Goal: Task Accomplishment & Management: Manage account settings

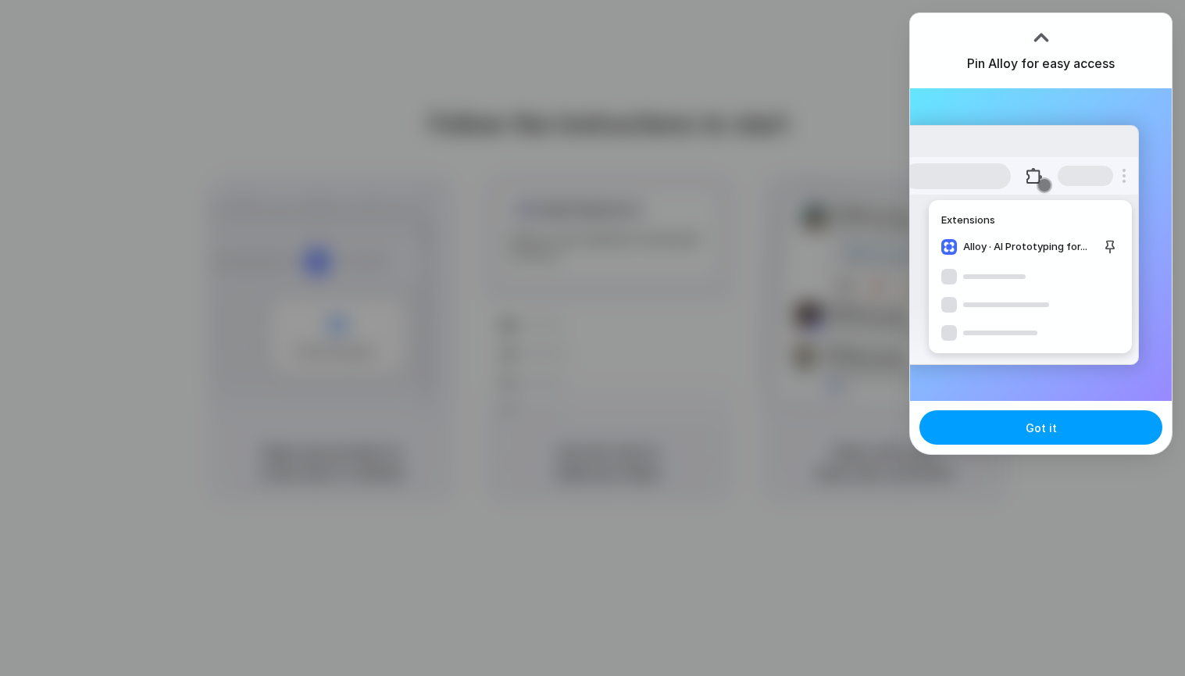
click at [1038, 436] on button "Got it" at bounding box center [1041, 427] width 243 height 34
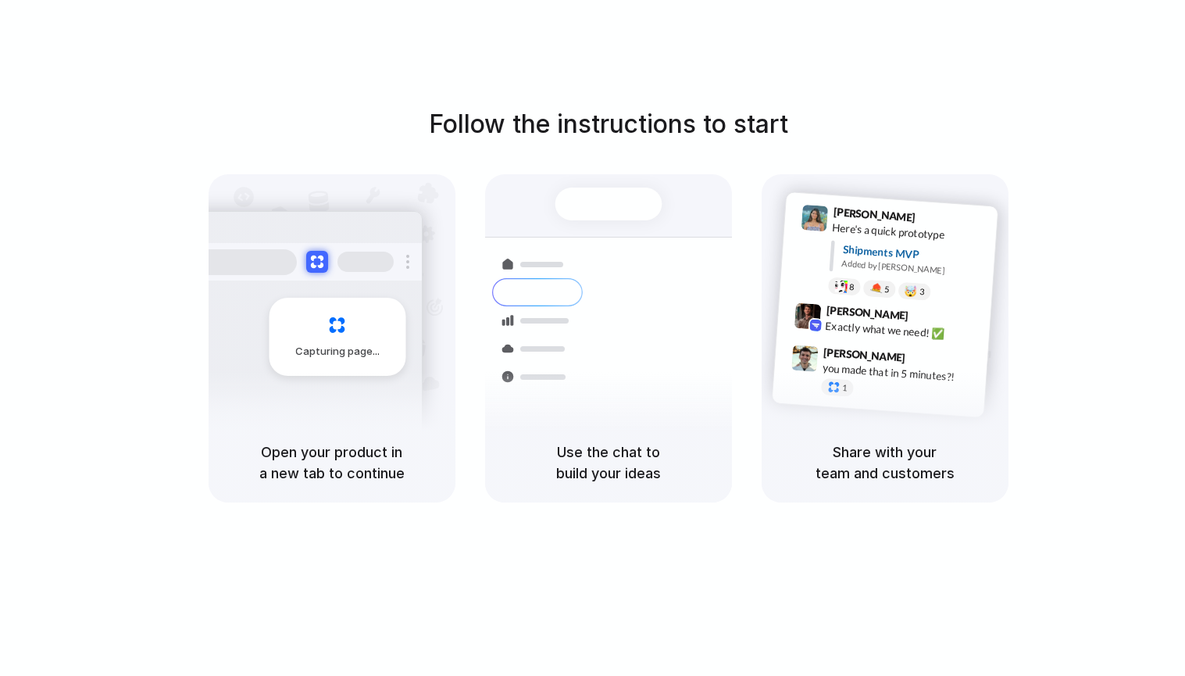
click at [1005, 119] on div "Follow the instructions to start Capturing page Open your product in a new tab …" at bounding box center [608, 303] width 1185 height 397
click at [593, 338] on div at bounding box center [593, 338] width 0 height 0
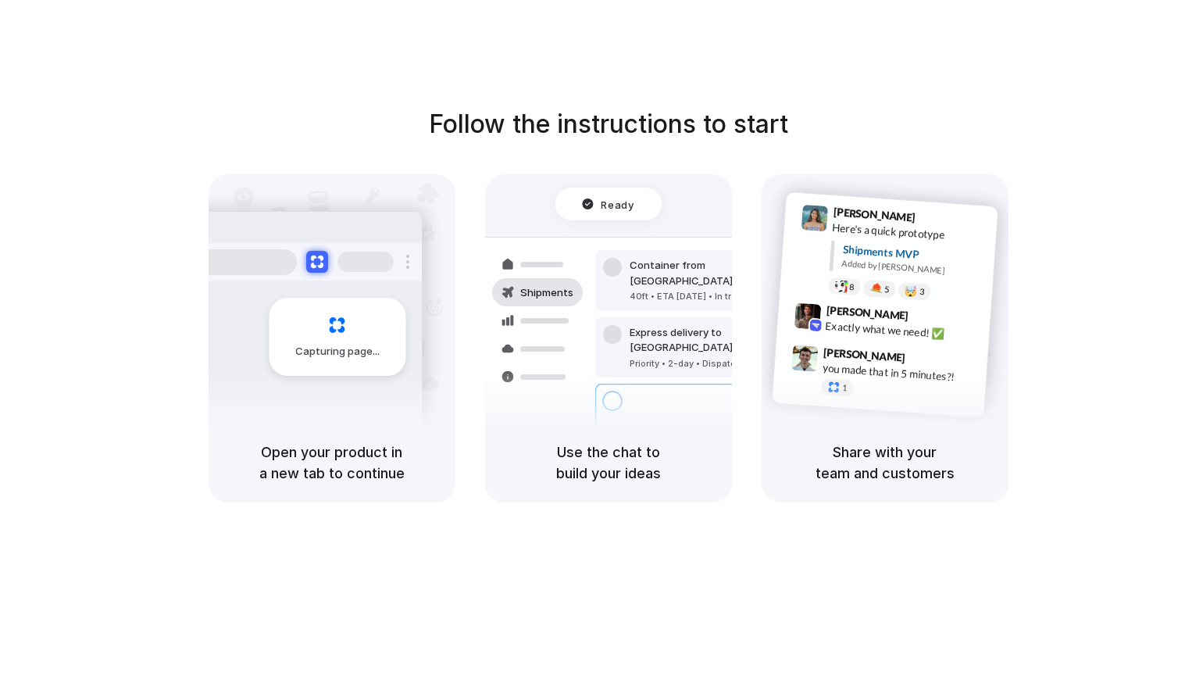
click at [593, 338] on div at bounding box center [593, 338] width 0 height 0
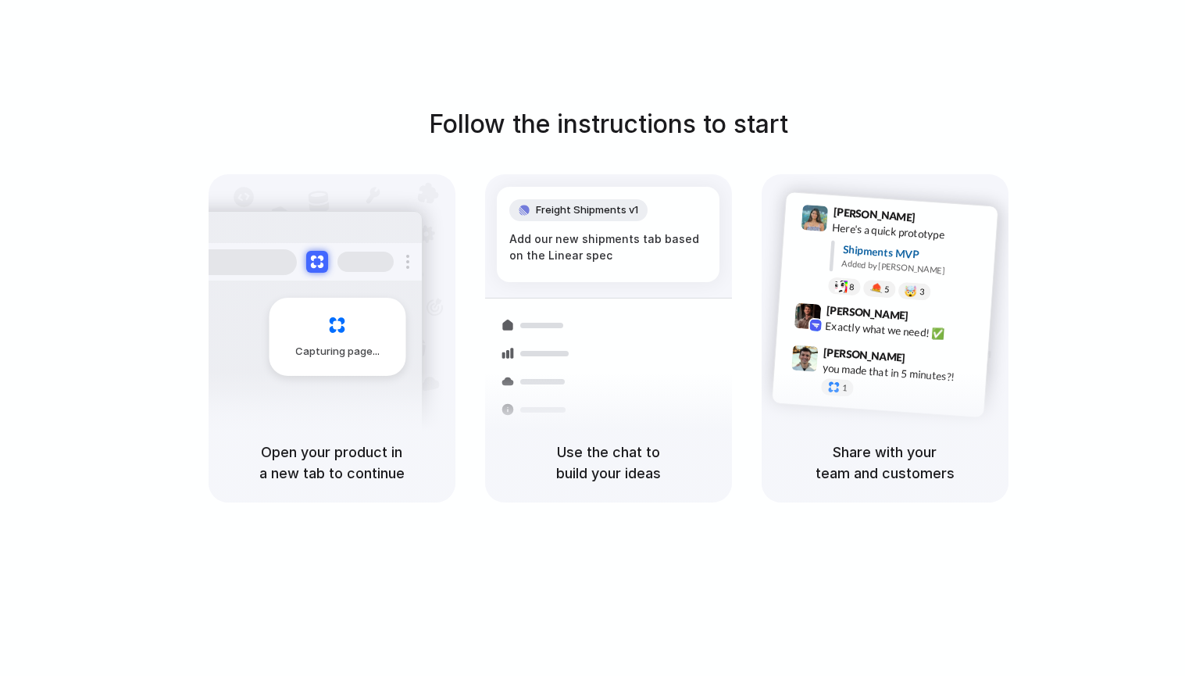
click at [593, 338] on div at bounding box center [593, 338] width 0 height 0
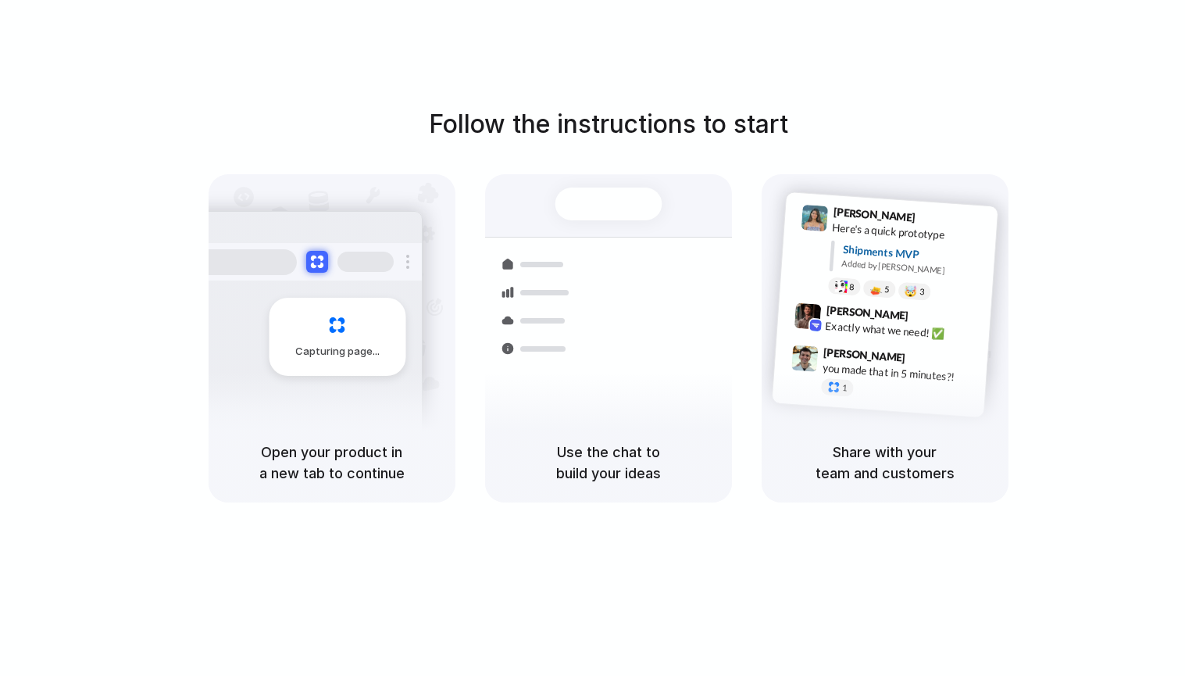
click at [593, 338] on div at bounding box center [593, 338] width 0 height 0
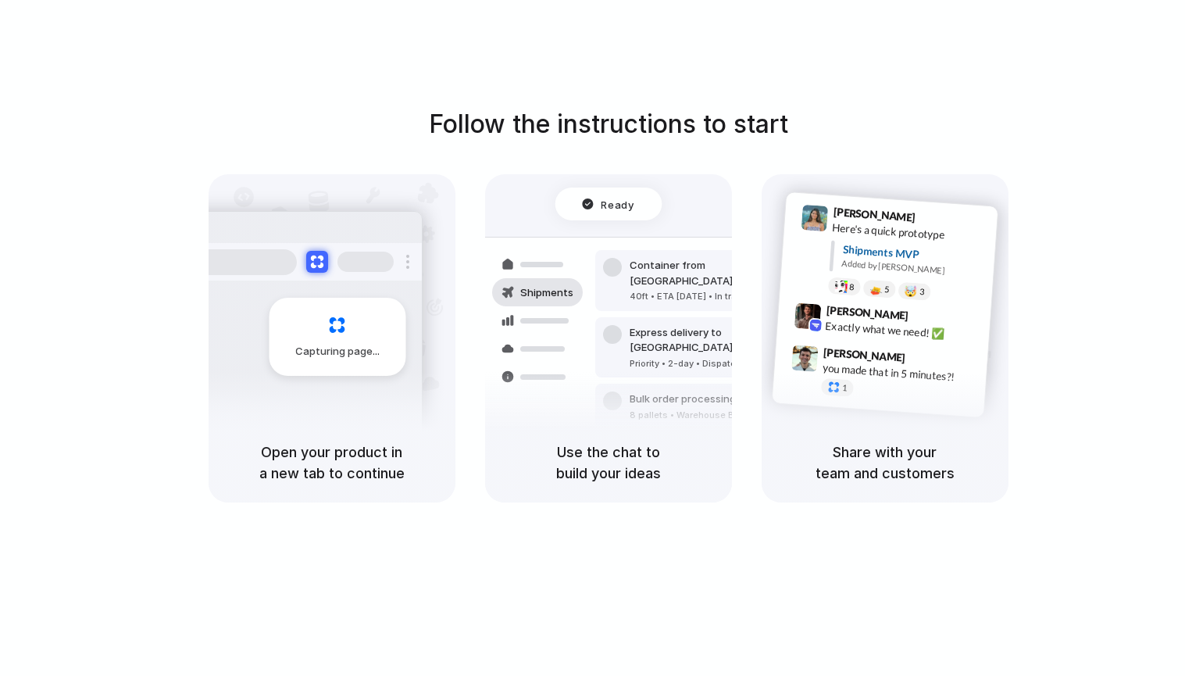
click at [593, 338] on div at bounding box center [593, 338] width 0 height 0
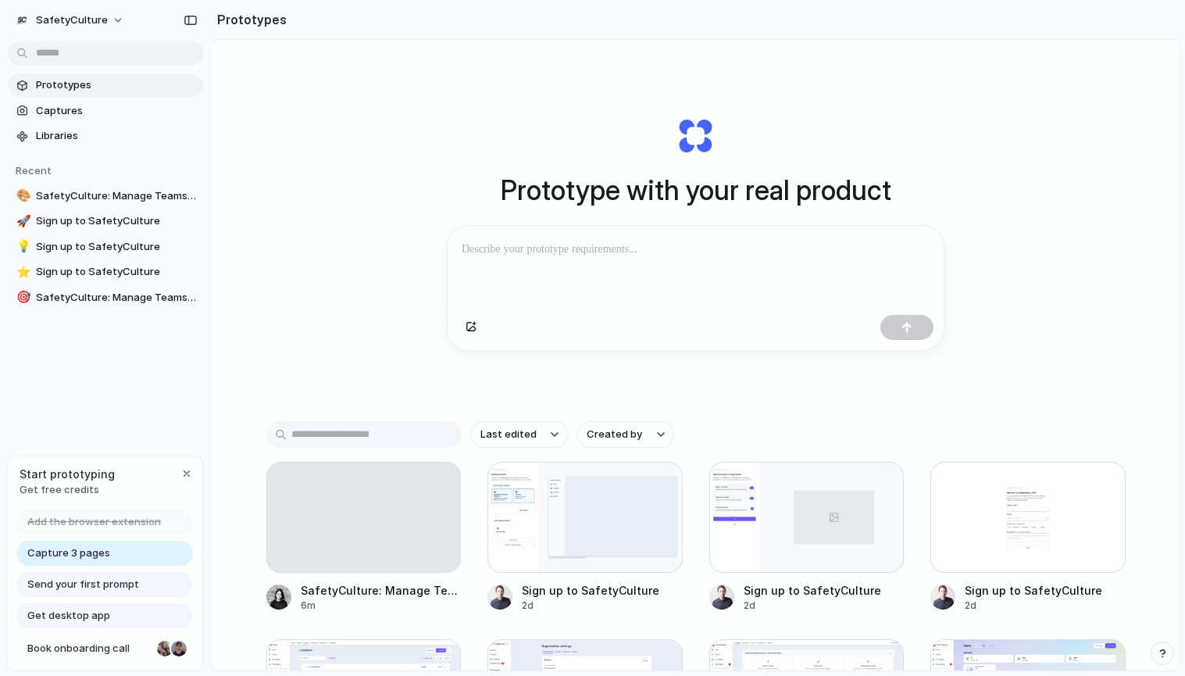
click at [525, 230] on div at bounding box center [696, 267] width 496 height 83
click at [523, 247] on p at bounding box center [696, 249] width 468 height 19
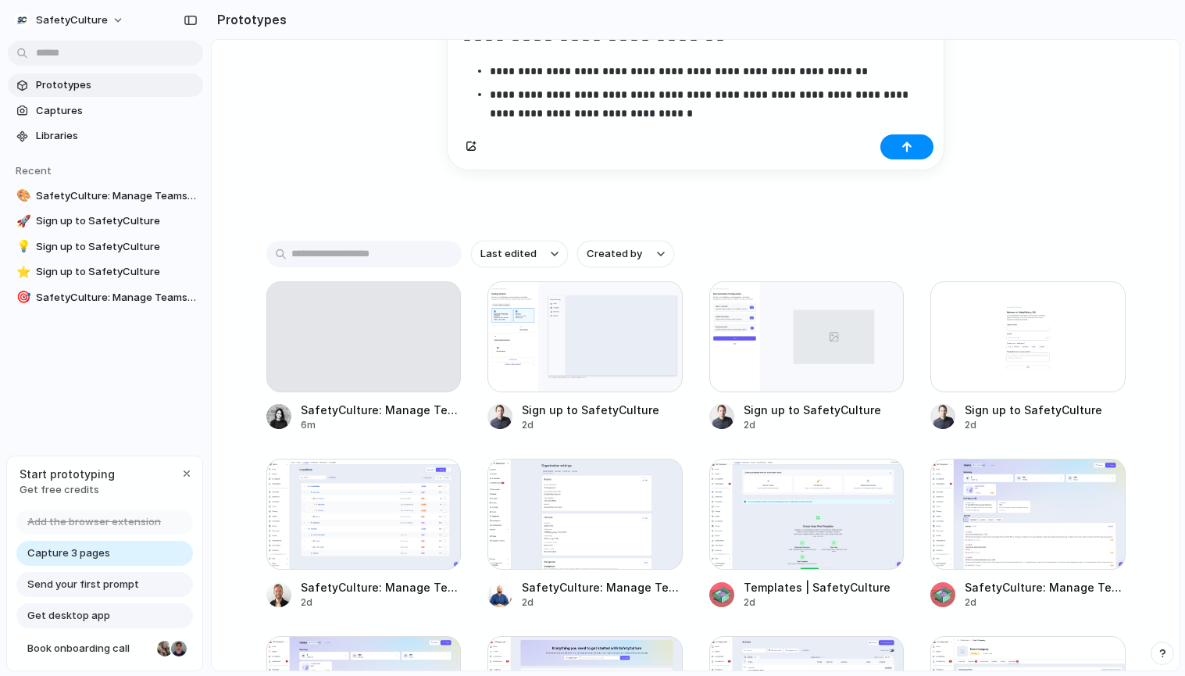
scroll to position [488, 0]
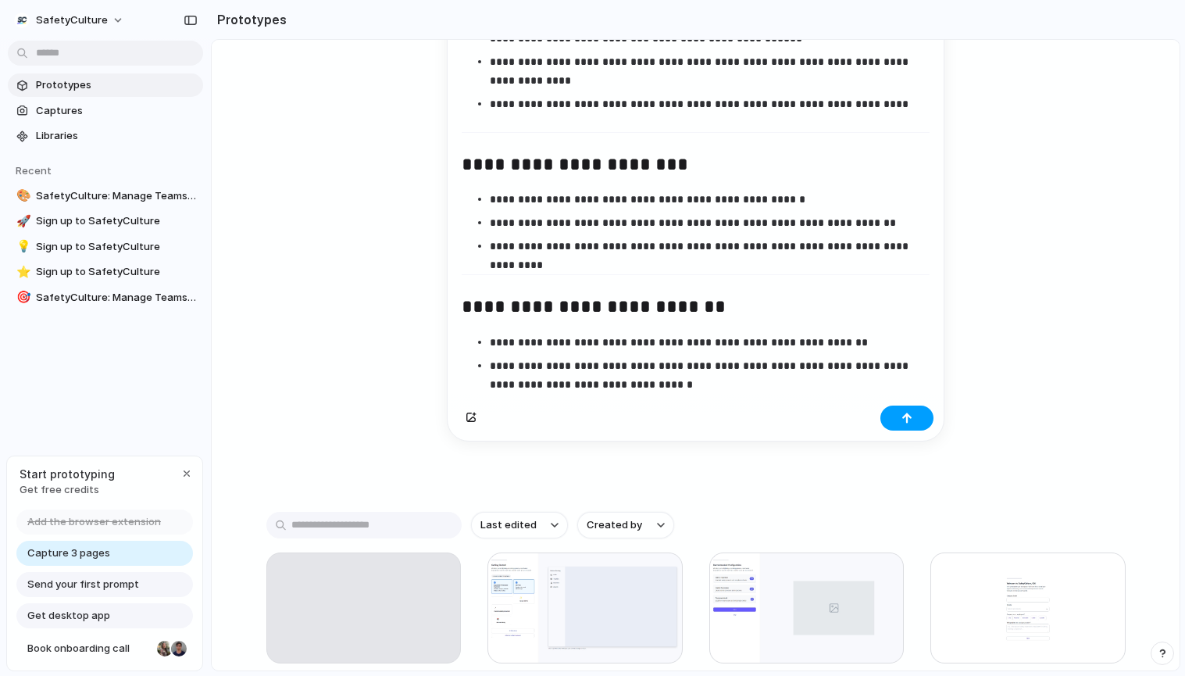
click at [919, 423] on button "button" at bounding box center [907, 417] width 53 height 25
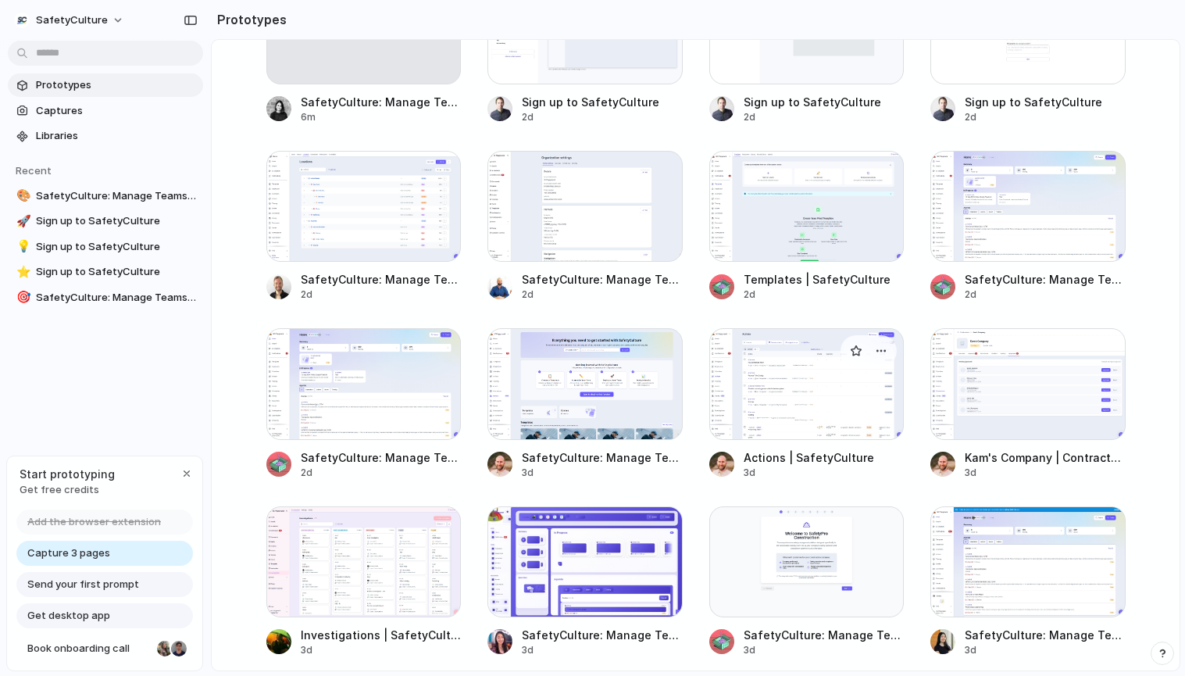
scroll to position [0, 0]
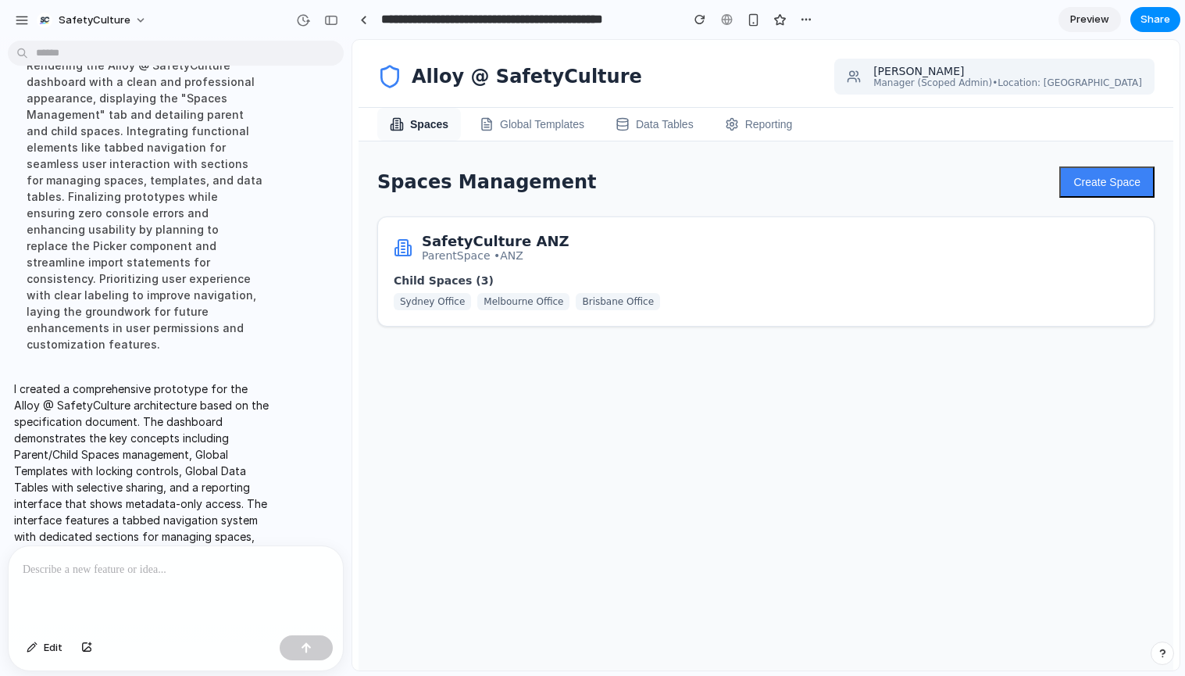
click at [715, 270] on div "SafetyCulture ANZ Parent Space • ANZ Child Spaces ( 3 ) Sydney Office [GEOGRAPH…" at bounding box center [765, 271] width 777 height 110
click at [545, 246] on div "SafetyCulture ANZ Parent Space • ANZ" at bounding box center [766, 247] width 745 height 29
click at [504, 243] on h3 "SafetyCulture ANZ" at bounding box center [496, 241] width 148 height 16
click at [675, 291] on div "Child Spaces ( 3 ) Sydney Office [GEOGRAPHIC_DATA] Office [GEOGRAPHIC_DATA] Off…" at bounding box center [766, 292] width 745 height 36
click at [463, 254] on p "Parent Space • ANZ" at bounding box center [496, 255] width 148 height 13
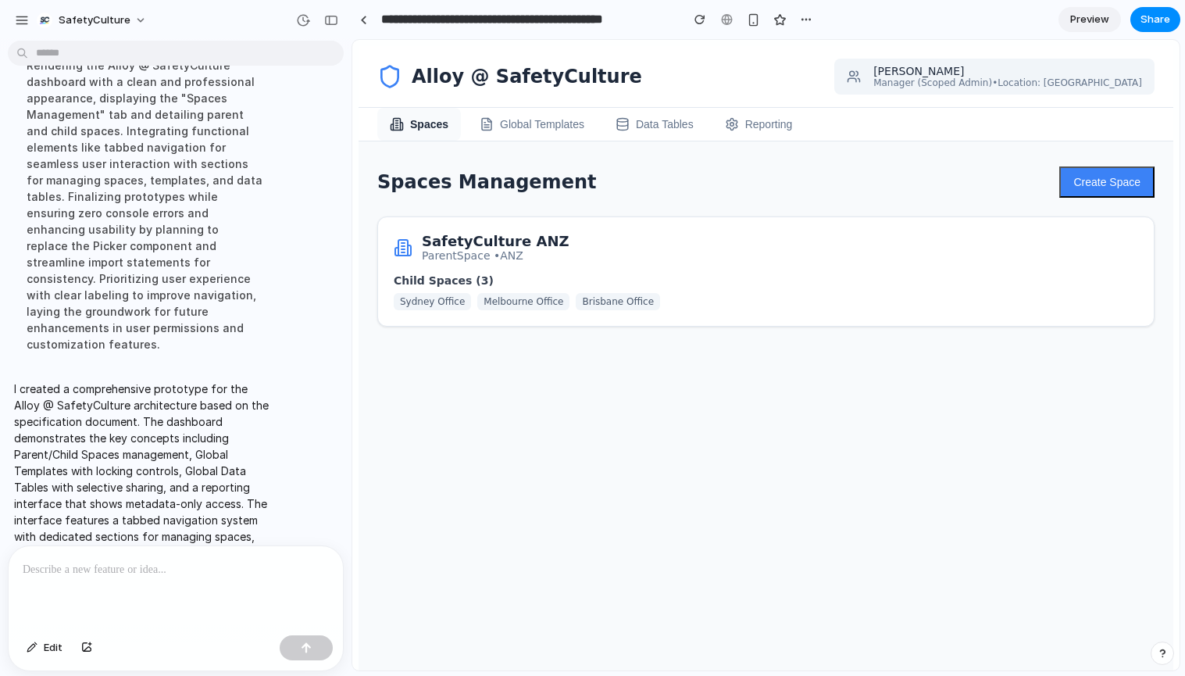
click at [529, 128] on button "Global Templates" at bounding box center [532, 124] width 130 height 33
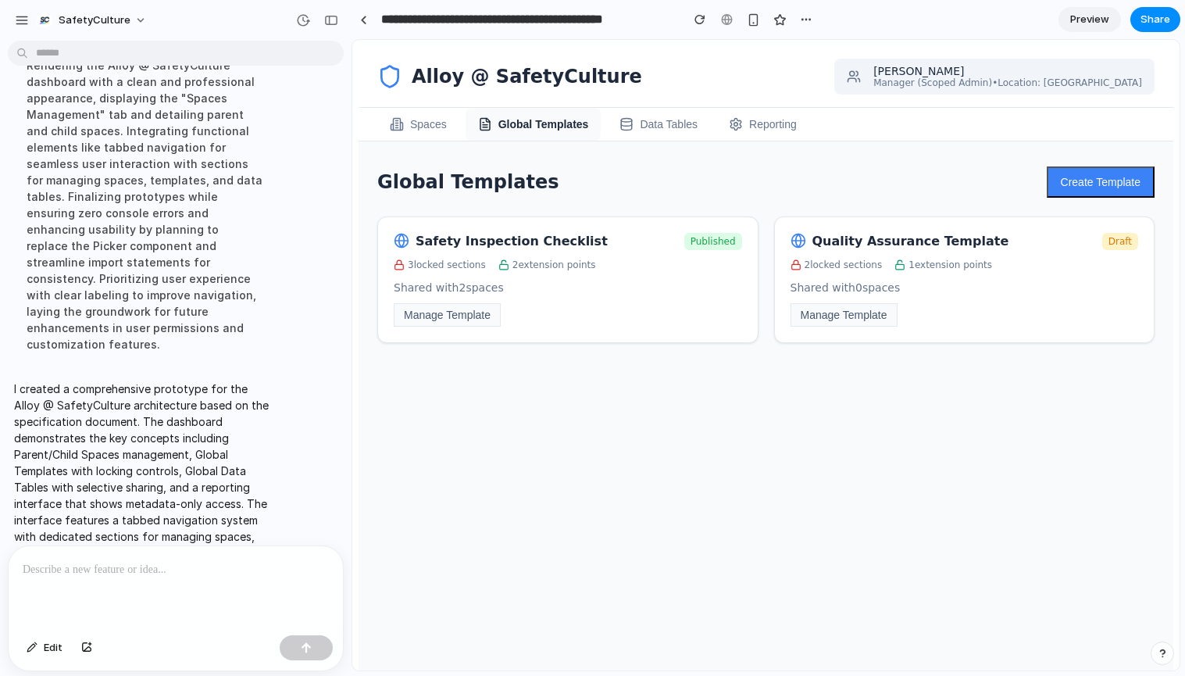
click at [637, 125] on button "Data Tables" at bounding box center [658, 124] width 103 height 33
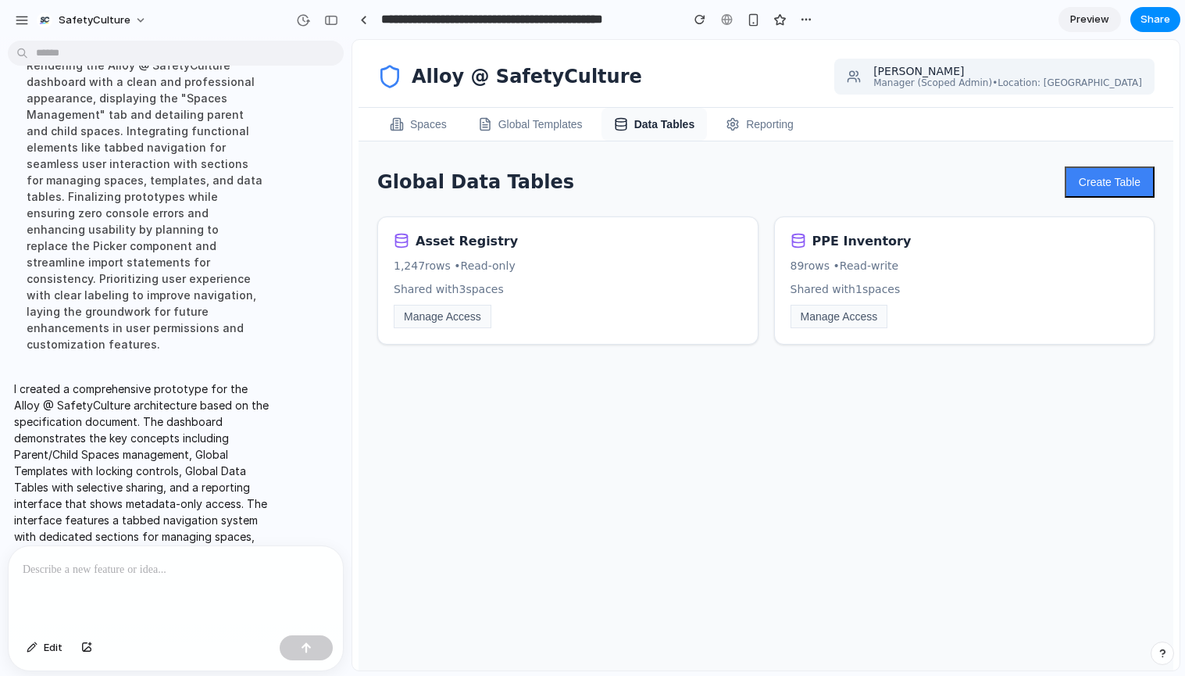
click at [742, 124] on button "Reporting" at bounding box center [759, 124] width 93 height 33
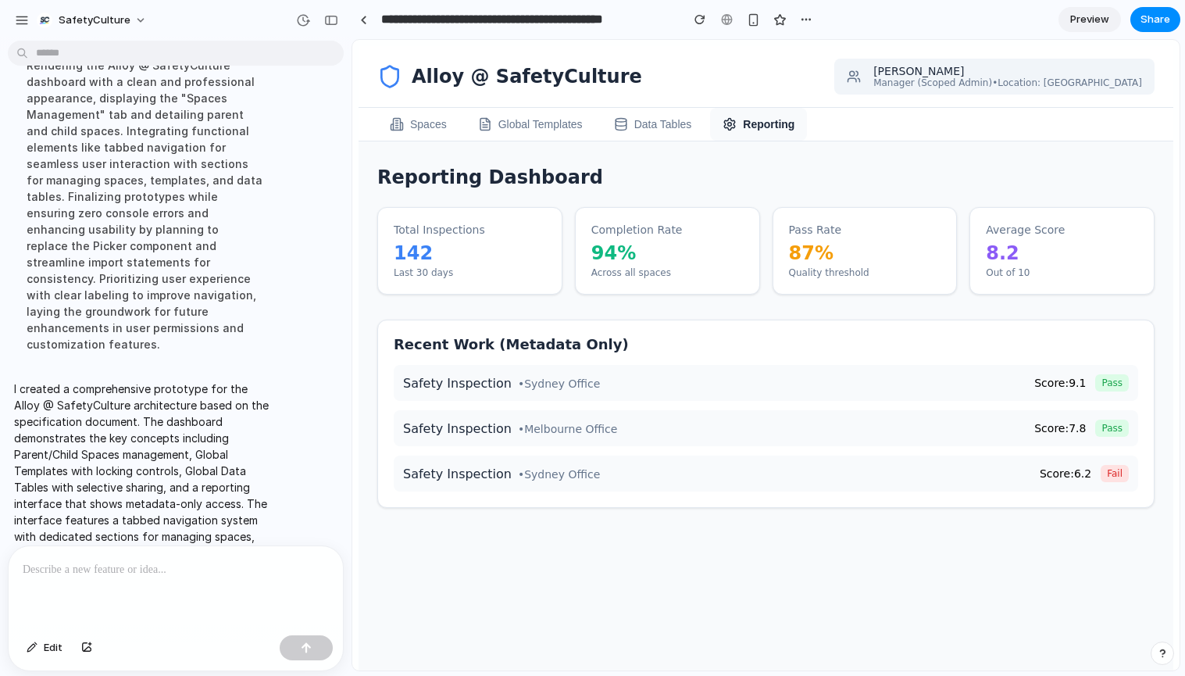
click at [522, 123] on button "Global Templates" at bounding box center [531, 124] width 130 height 33
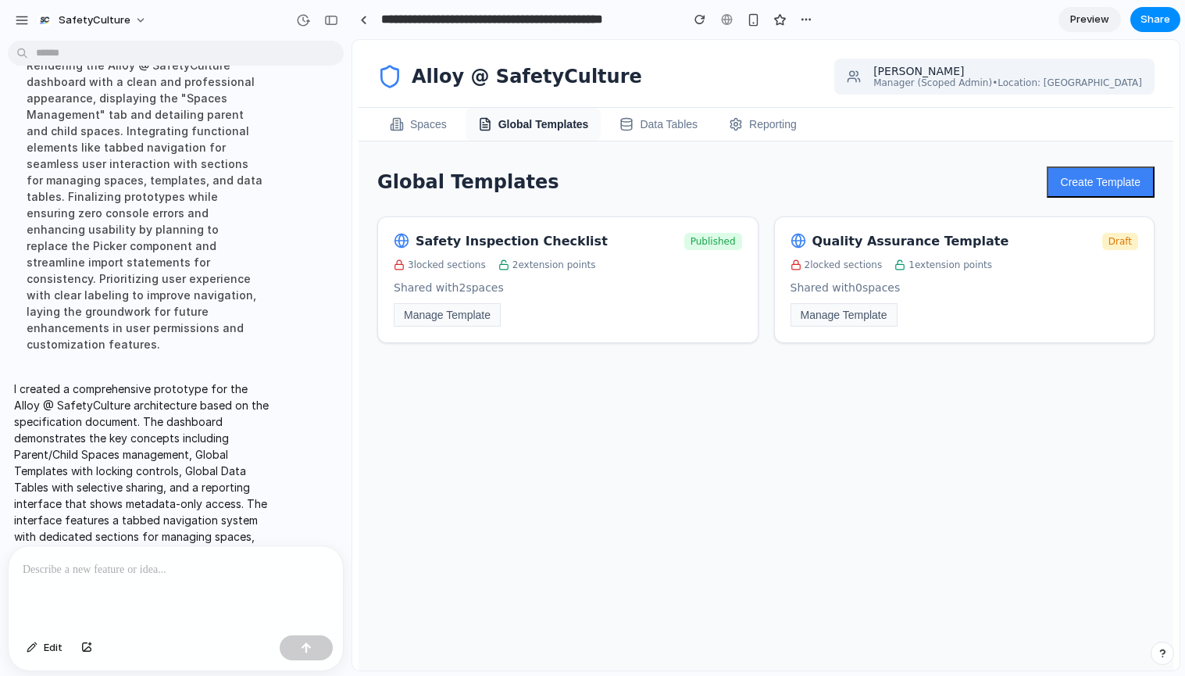
click at [624, 123] on icon at bounding box center [627, 124] width 14 height 14
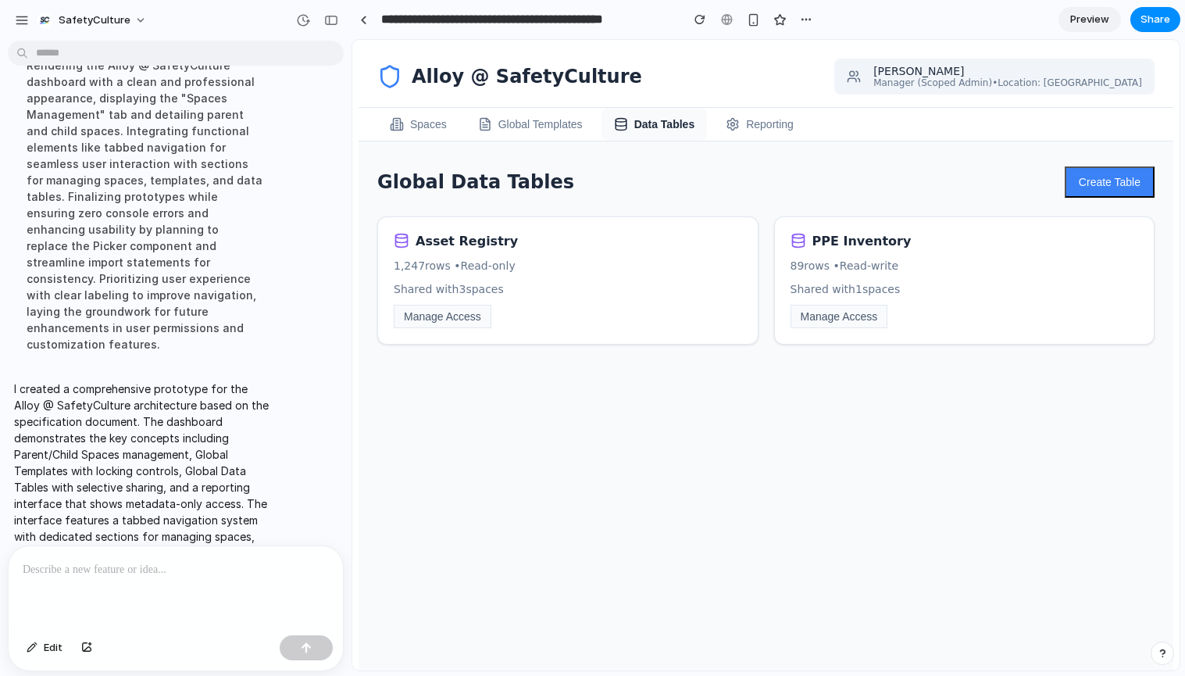
click at [529, 125] on button "Global Templates" at bounding box center [531, 124] width 130 height 33
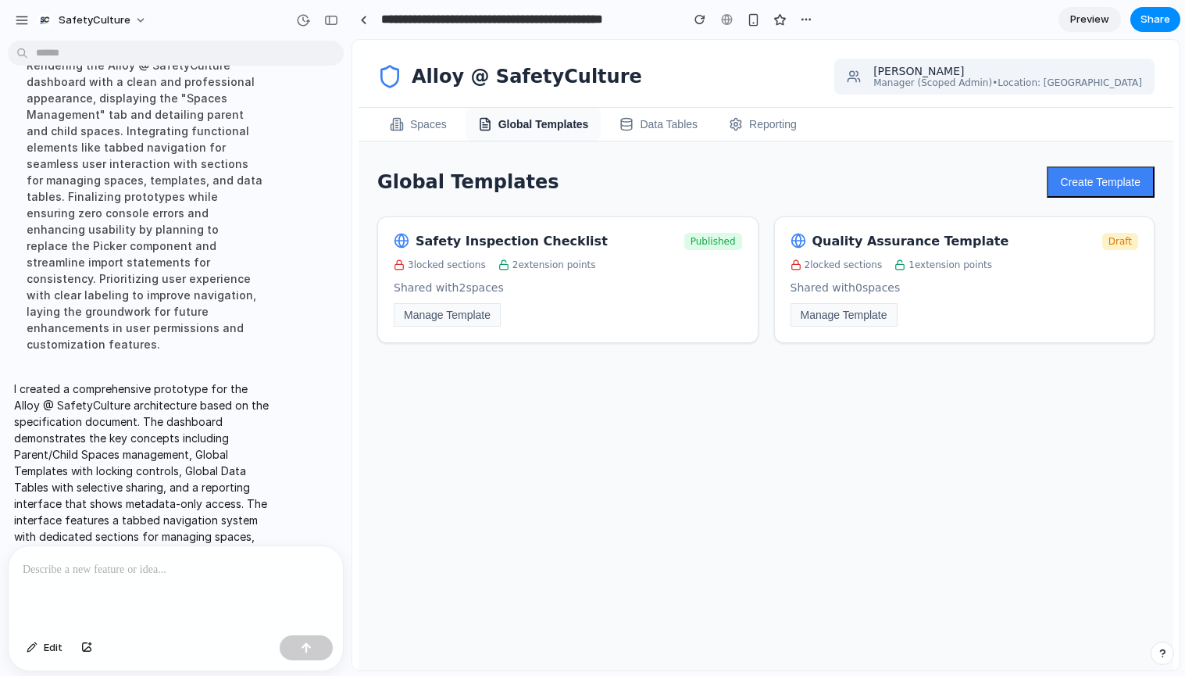
click at [503, 293] on p "Shared with 2 spaces" at bounding box center [568, 287] width 348 height 13
click at [455, 323] on button "Manage Template" at bounding box center [447, 314] width 107 height 23
click at [455, 315] on button "Manage Template" at bounding box center [447, 314] width 107 height 23
click at [482, 244] on h3 "Safety Inspection Checklist" at bounding box center [512, 241] width 192 height 15
click at [404, 119] on button "Spaces" at bounding box center [418, 124] width 82 height 33
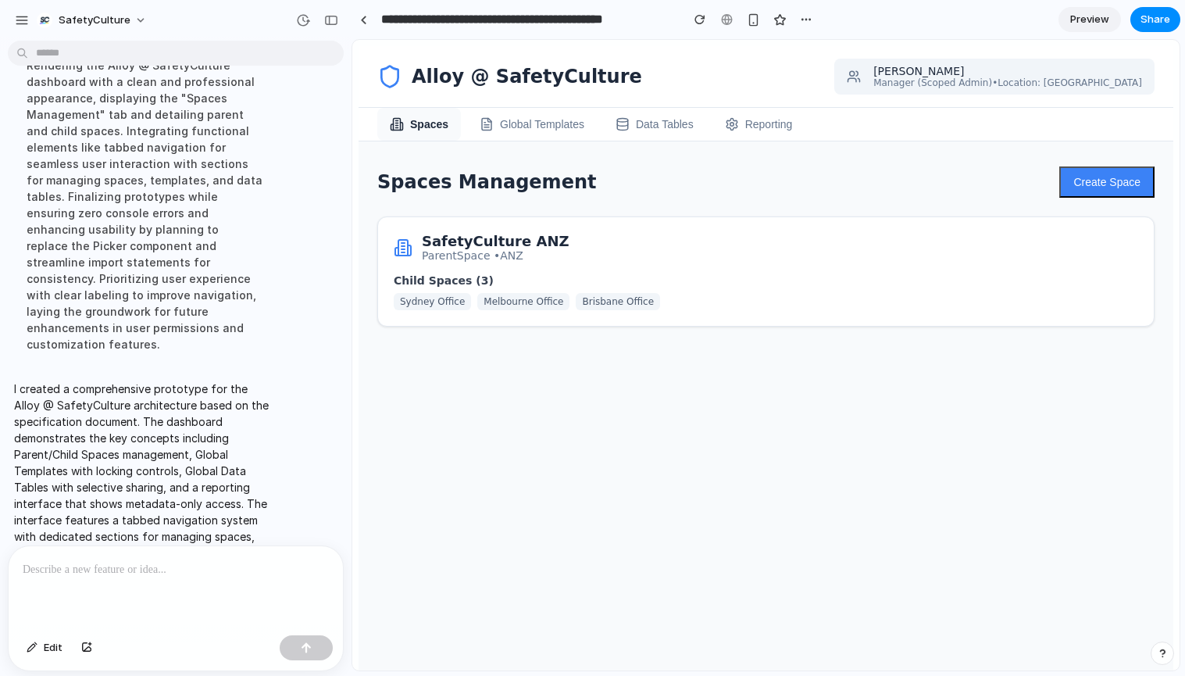
click at [638, 312] on div "SafetyCulture ANZ Parent Space • ANZ Child Spaces ( 3 ) Sydney Office [GEOGRAPH…" at bounding box center [765, 271] width 777 height 110
click at [589, 291] on div "Child Spaces ( 3 ) Sydney Office [GEOGRAPHIC_DATA] Office [GEOGRAPHIC_DATA] Off…" at bounding box center [766, 292] width 745 height 36
click at [1116, 178] on button "Create Space" at bounding box center [1106, 181] width 95 height 31
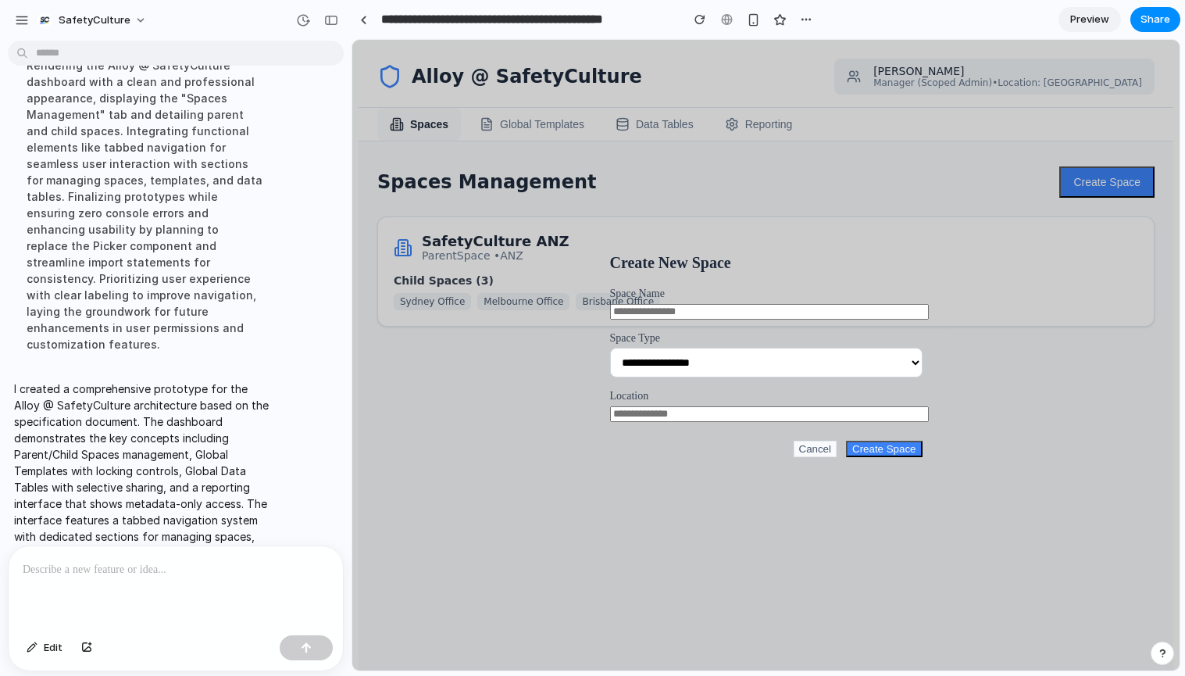
click at [817, 455] on button "Cancel" at bounding box center [816, 449] width 44 height 16
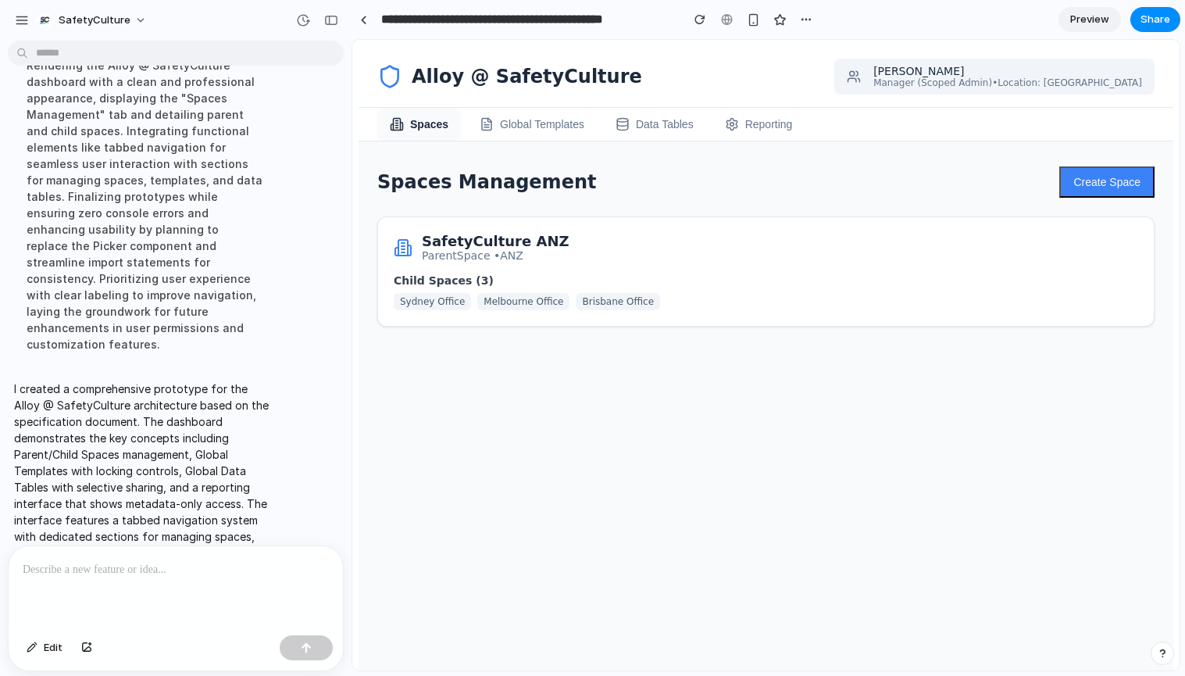
click at [553, 118] on button "Global Templates" at bounding box center [532, 124] width 130 height 33
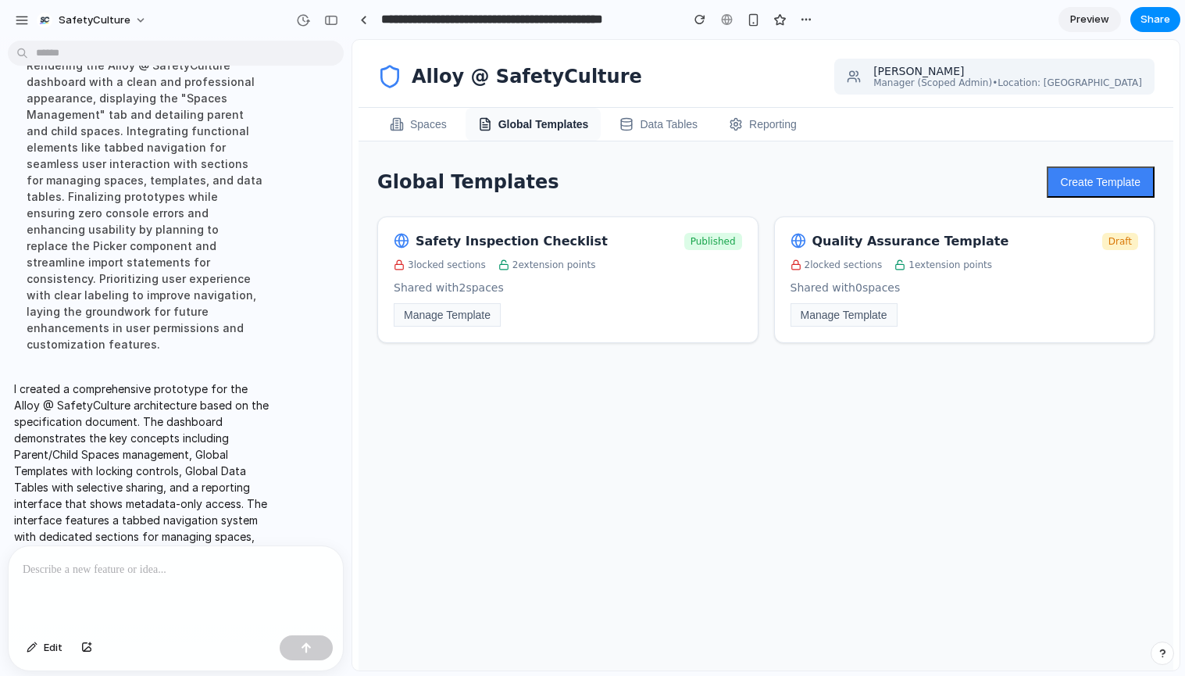
click at [819, 284] on p "Shared with 0 spaces" at bounding box center [965, 287] width 348 height 13
click at [830, 322] on button "Manage Template" at bounding box center [844, 314] width 107 height 23
click at [417, 116] on button "Spaces" at bounding box center [418, 124] width 82 height 33
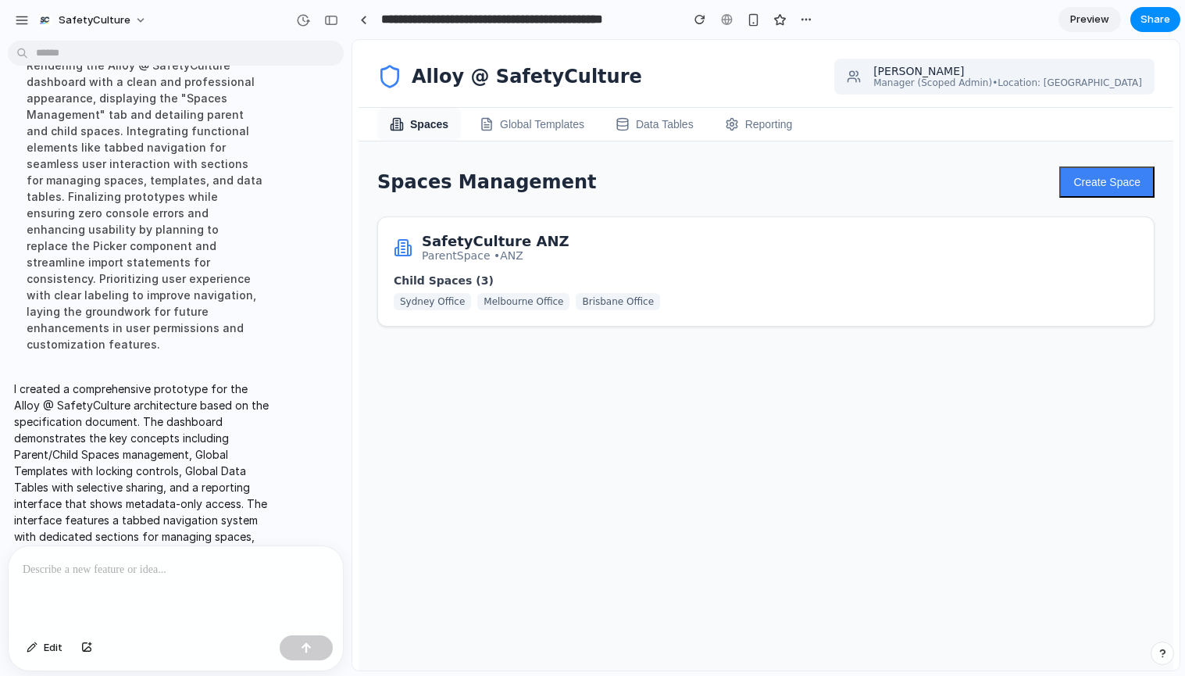
click at [135, 585] on div at bounding box center [176, 587] width 334 height 83
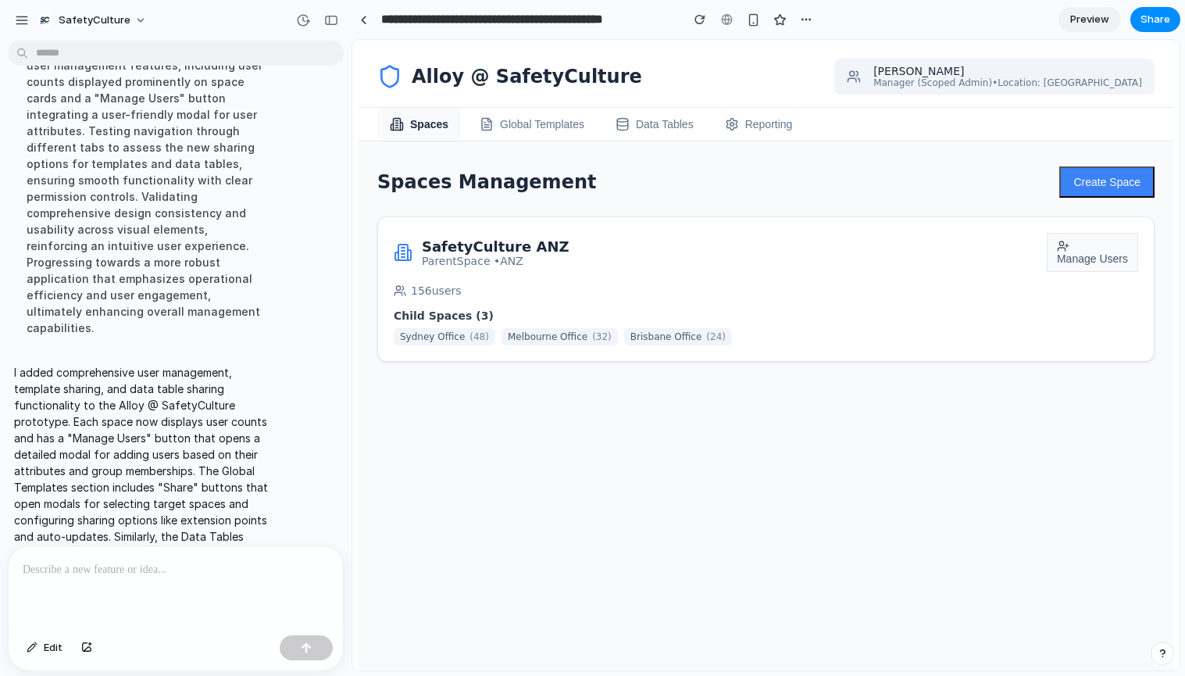
click at [1092, 259] on button "Manage Users" at bounding box center [1092, 252] width 91 height 39
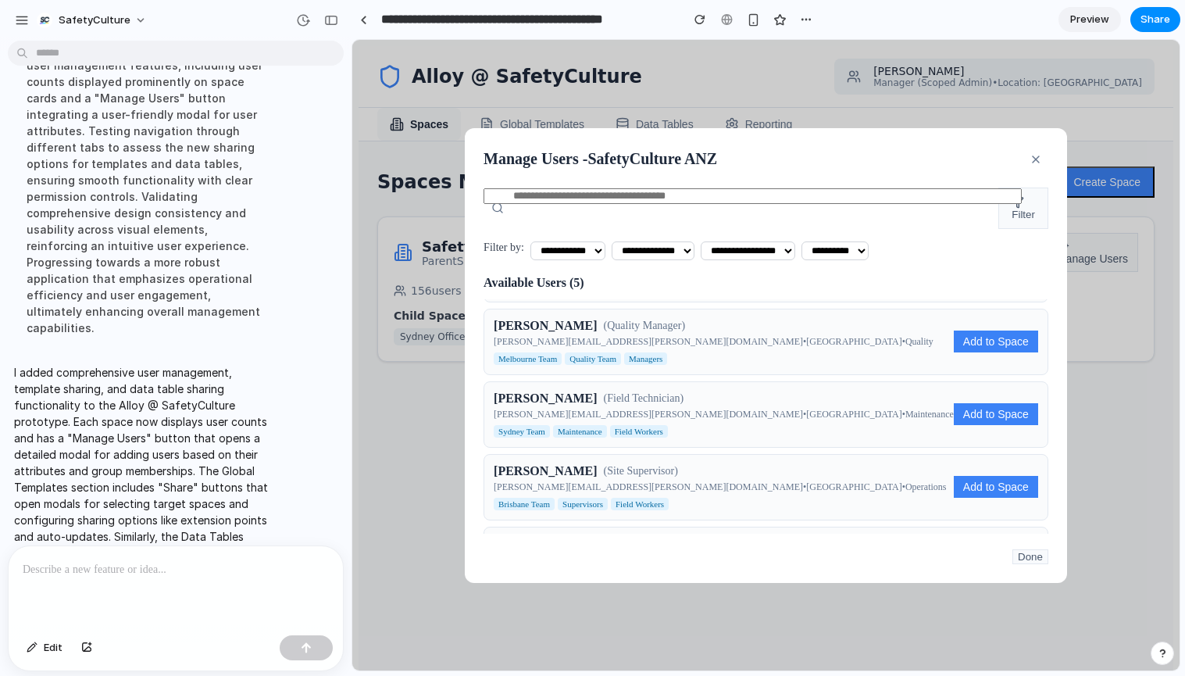
scroll to position [124, 0]
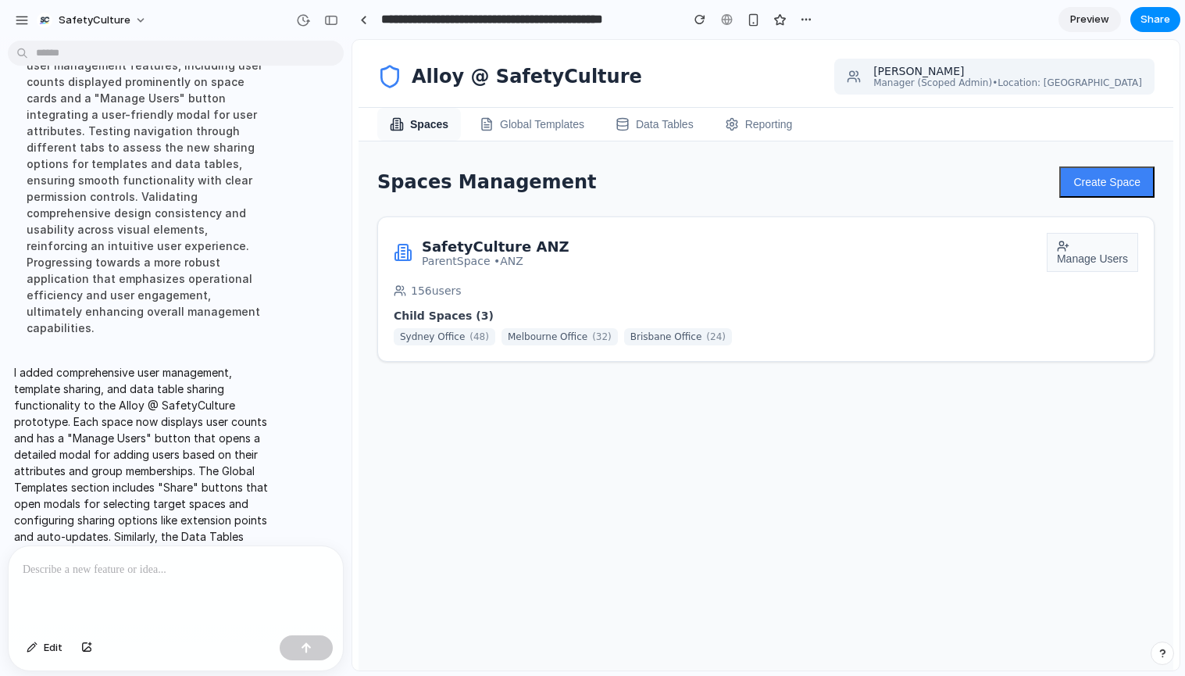
click at [541, 122] on button "Global Templates" at bounding box center [532, 124] width 130 height 33
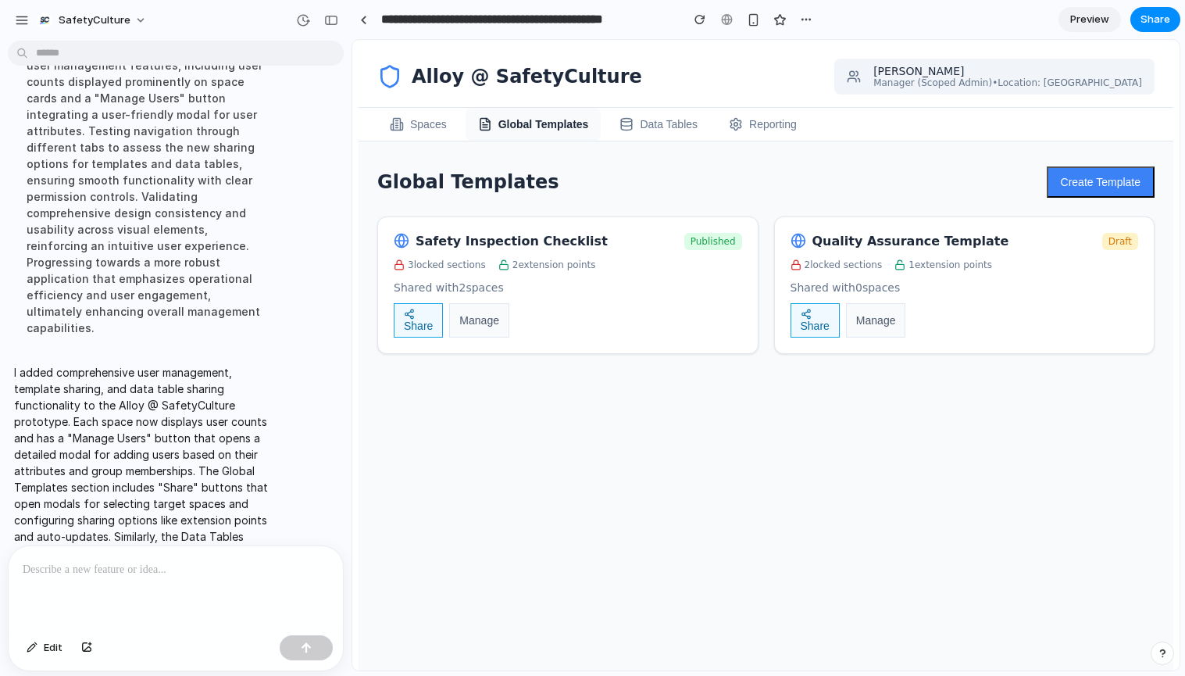
click at [816, 324] on button "Share" at bounding box center [815, 320] width 49 height 34
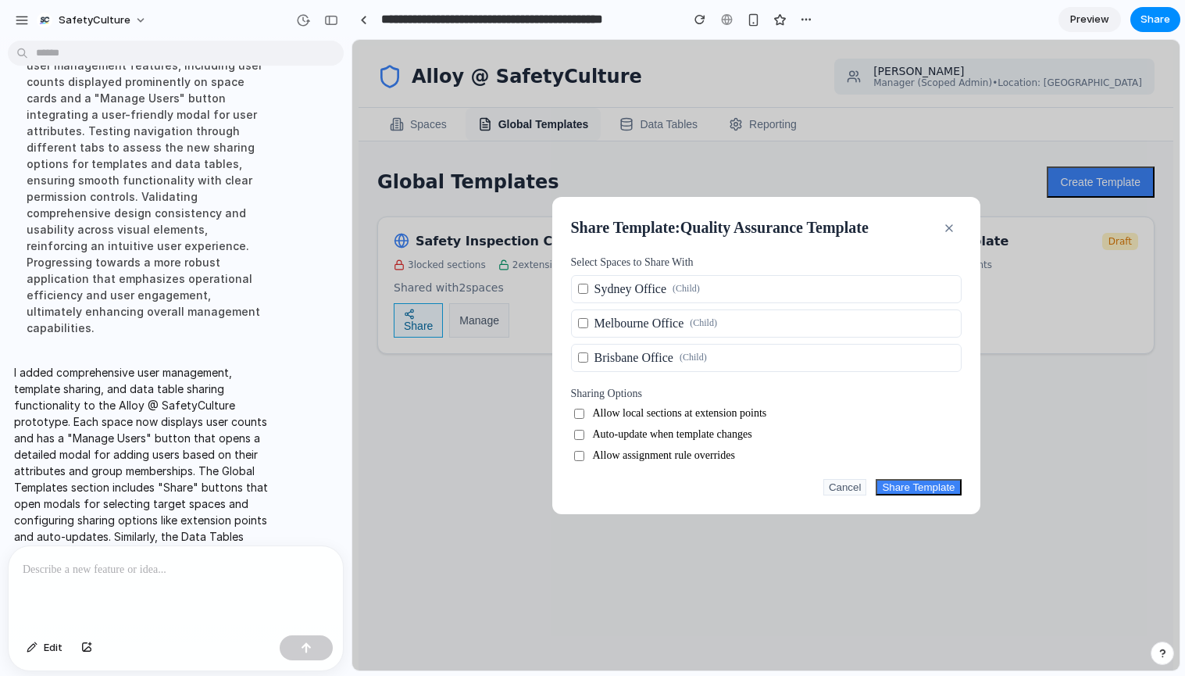
click at [944, 216] on button "button" at bounding box center [949, 228] width 25 height 25
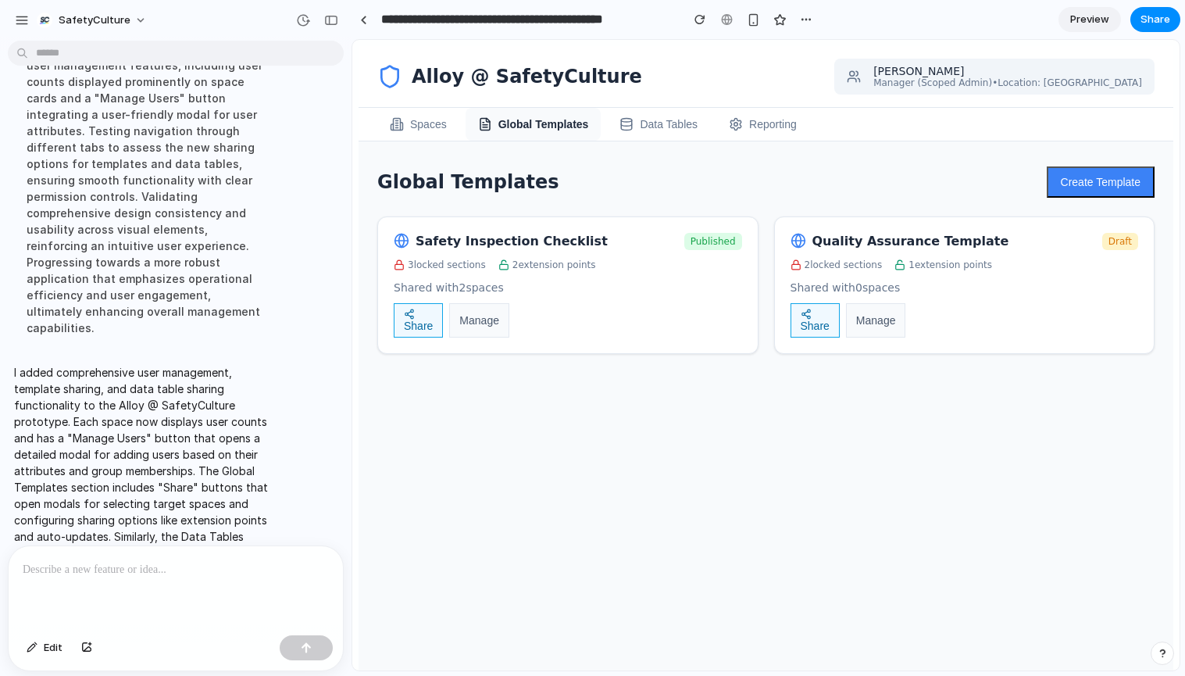
click at [152, 592] on div at bounding box center [176, 587] width 334 height 83
click at [63, 567] on p "********" at bounding box center [176, 569] width 306 height 19
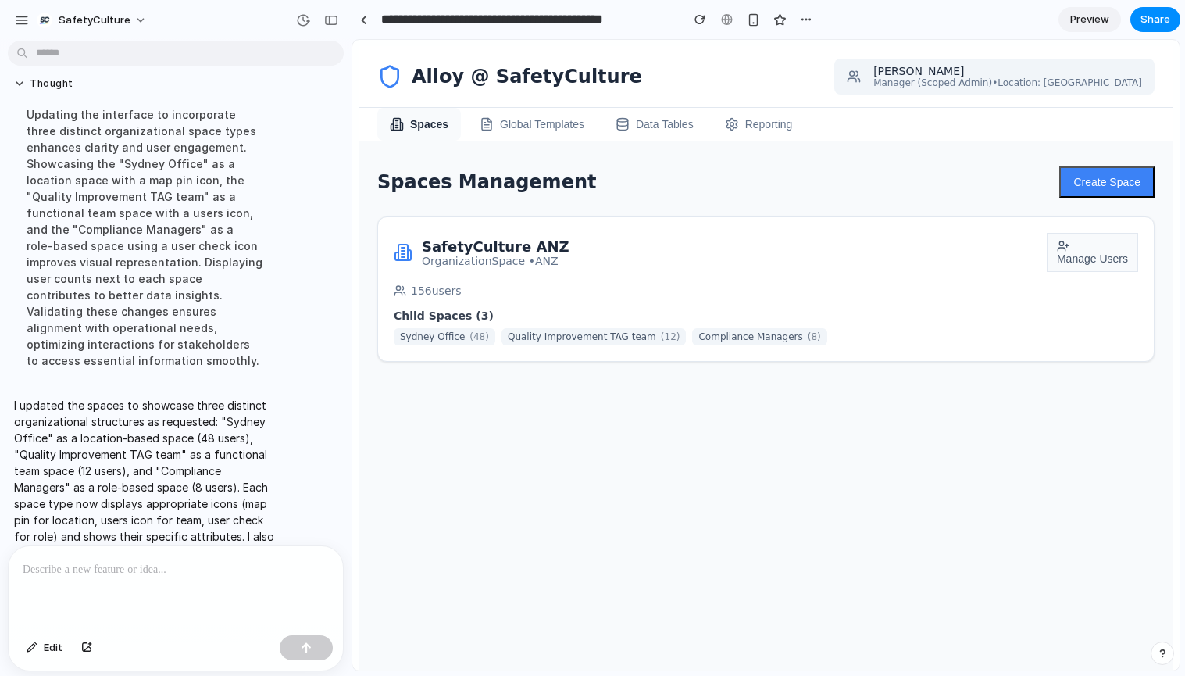
scroll to position [0, 0]
